Goal: Check status: Check status

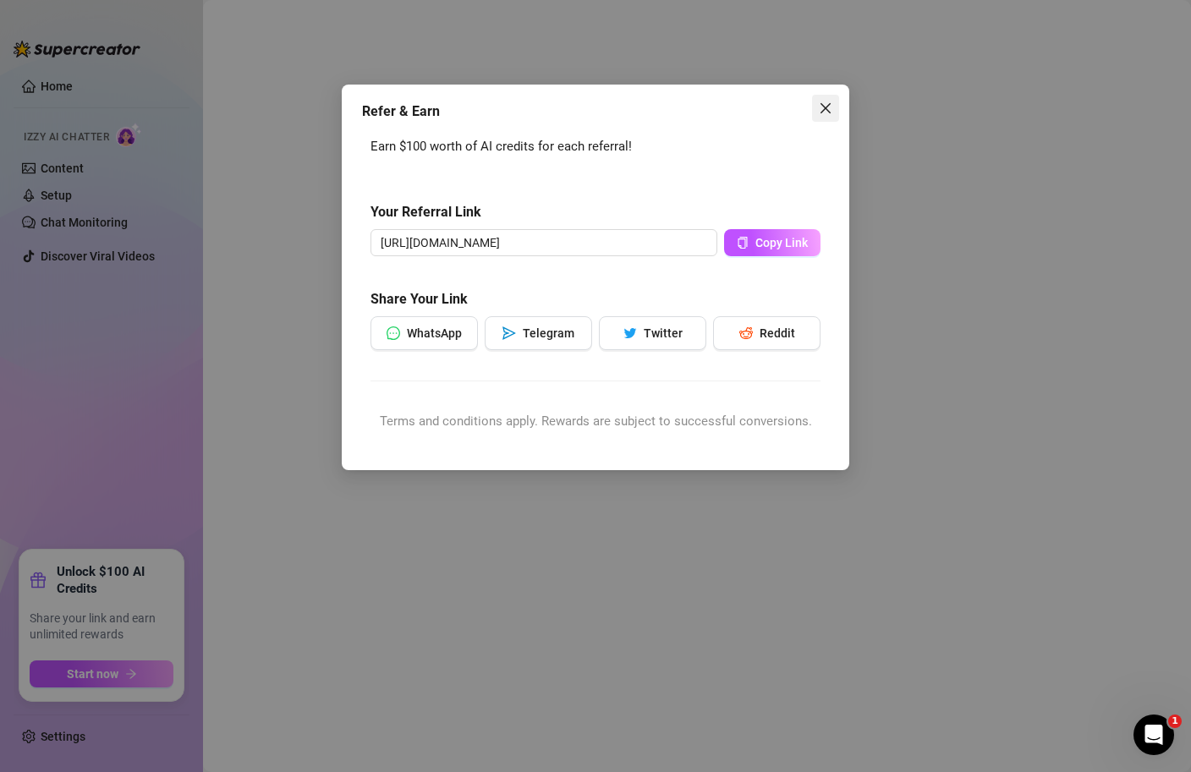
click at [831, 106] on icon "close" at bounding box center [826, 109] width 14 height 14
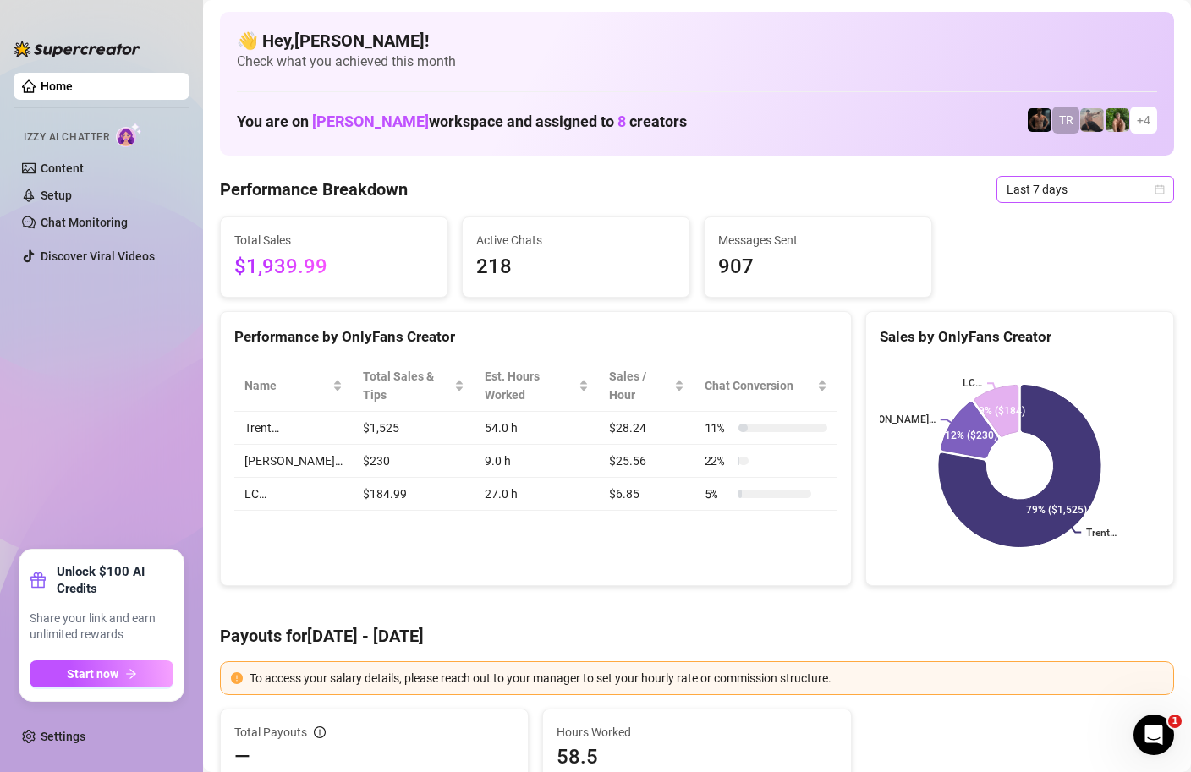
click at [1162, 191] on icon "calendar" at bounding box center [1160, 189] width 10 height 10
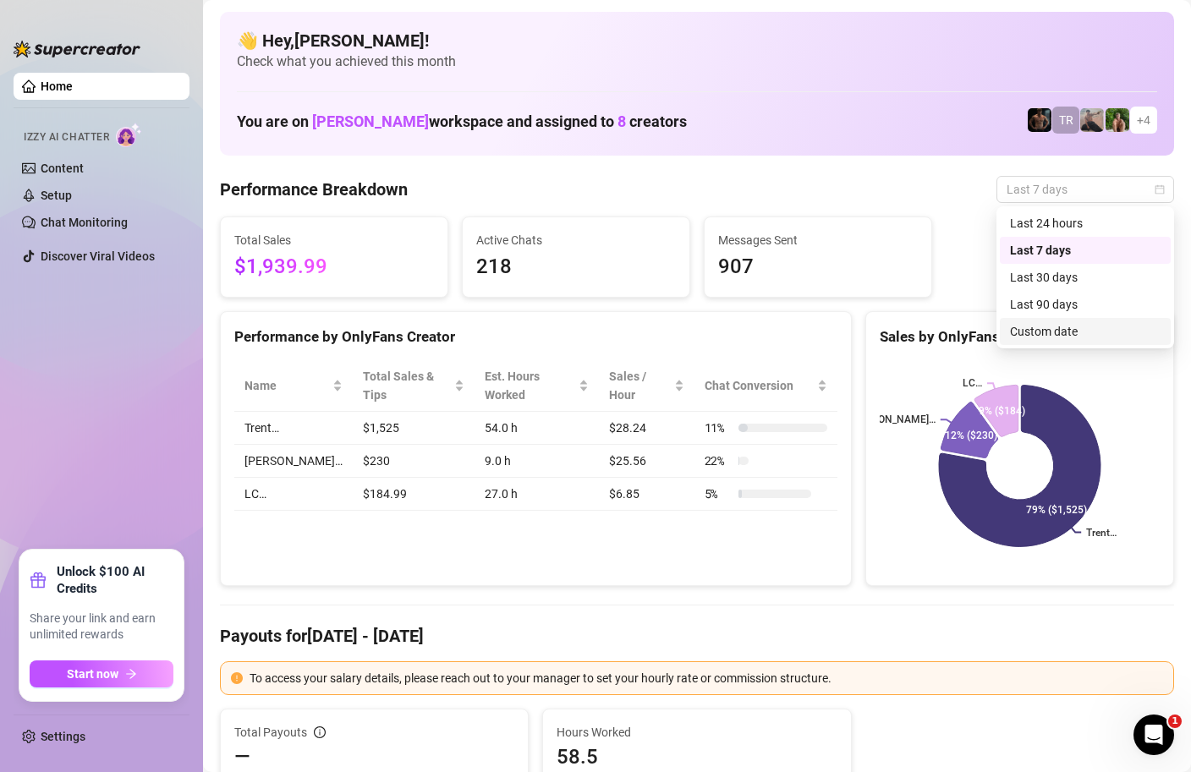
click at [1029, 338] on div "Custom date" at bounding box center [1085, 331] width 151 height 19
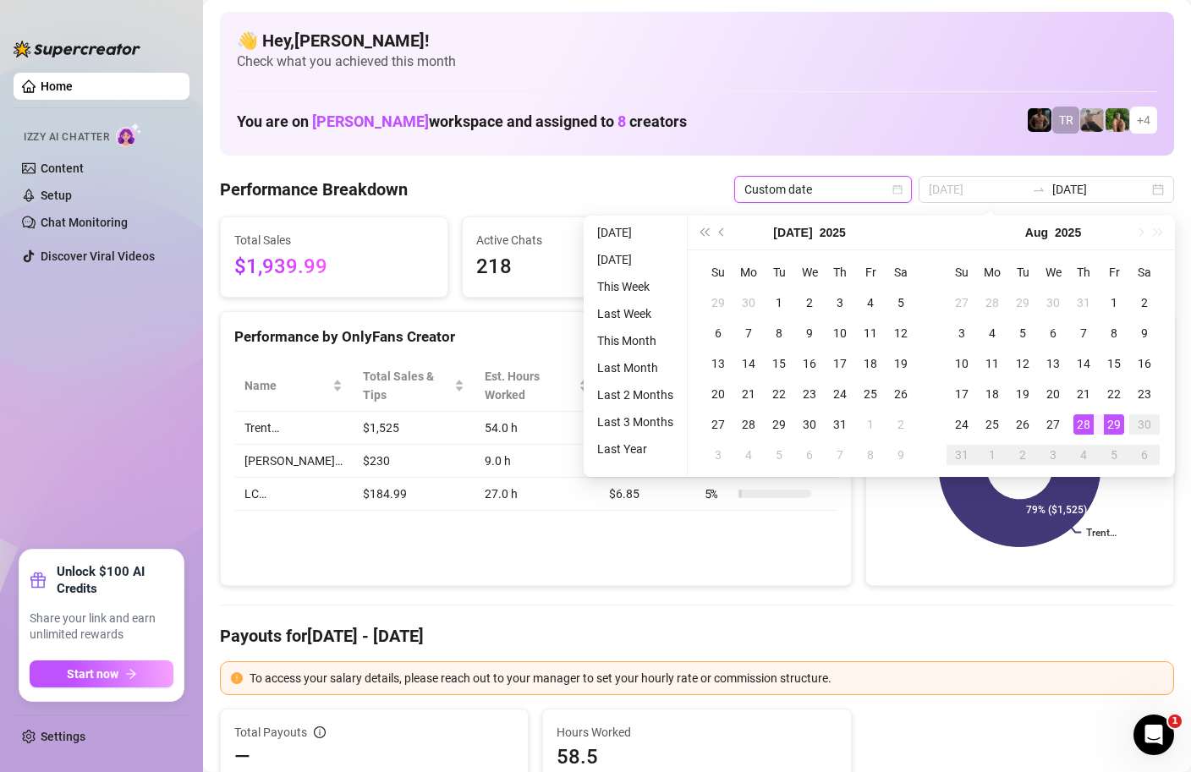
type input "[DATE]"
click at [1109, 422] on div "29" at bounding box center [1114, 425] width 20 height 20
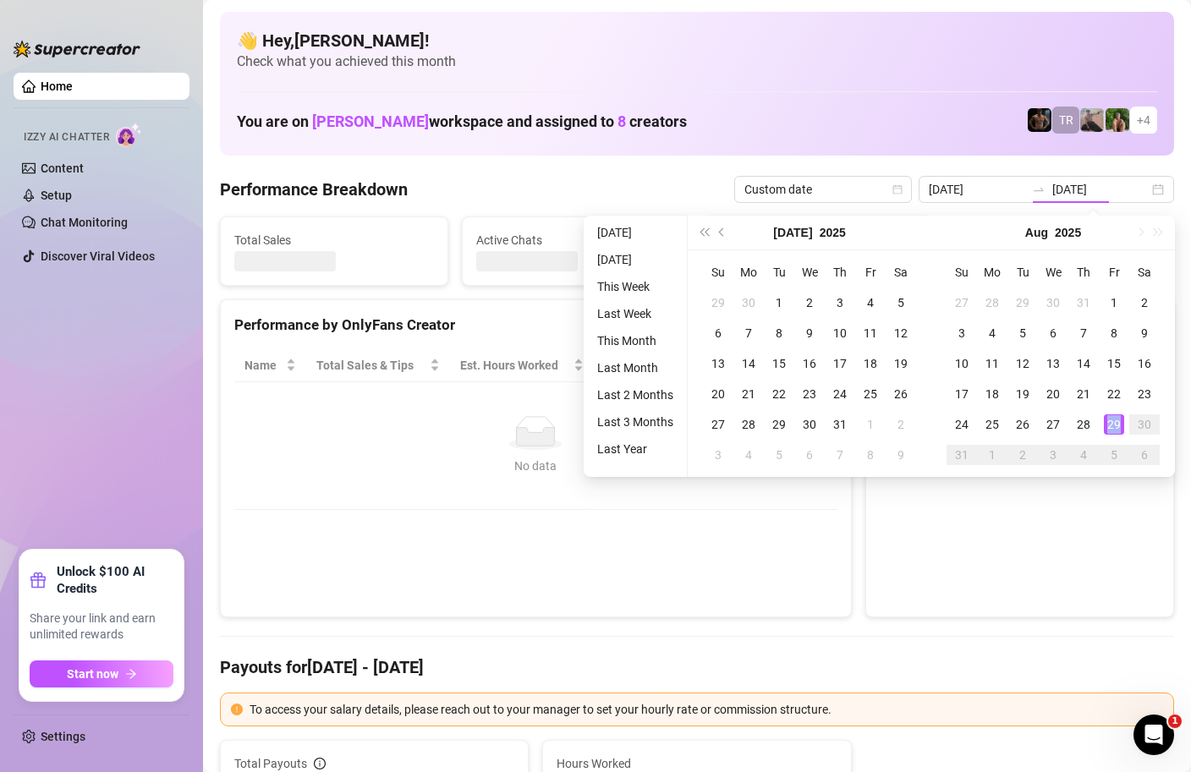
type input "[DATE]"
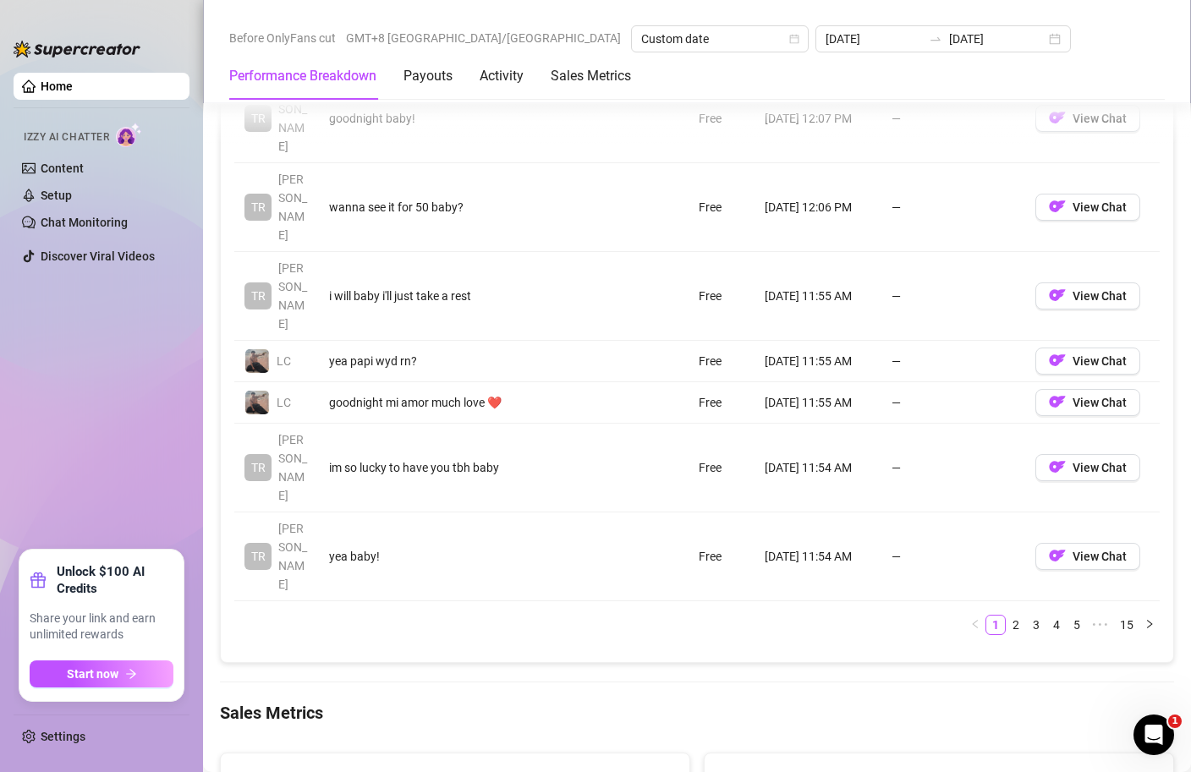
scroll to position [2001, 0]
